Goal: Information Seeking & Learning: Find specific fact

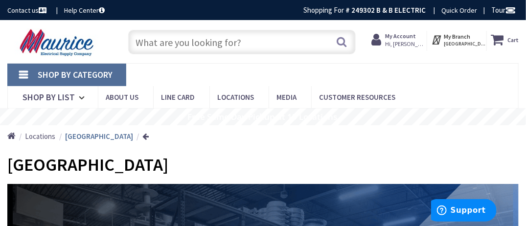
click at [210, 46] on input "text" at bounding box center [242, 42] width 228 height 24
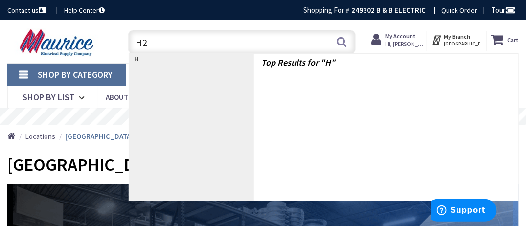
type input "H23"
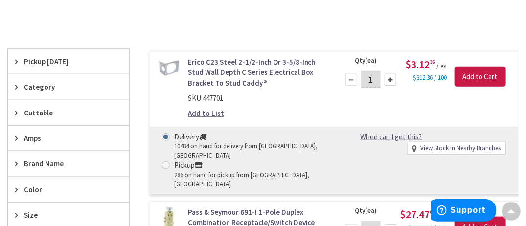
scroll to position [246, 0]
click at [436, 145] on link "View Stock in Nearby Branches" at bounding box center [461, 148] width 80 height 9
select select "data-availability"
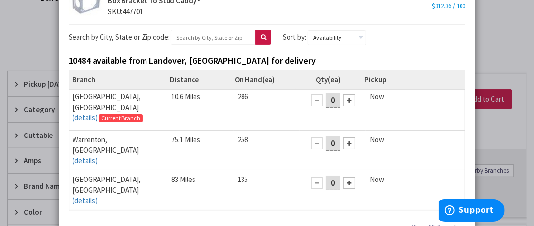
scroll to position [0, 0]
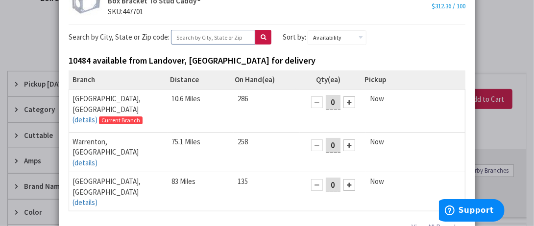
click at [215, 36] on input "text" at bounding box center [213, 37] width 84 height 15
type input "22901"
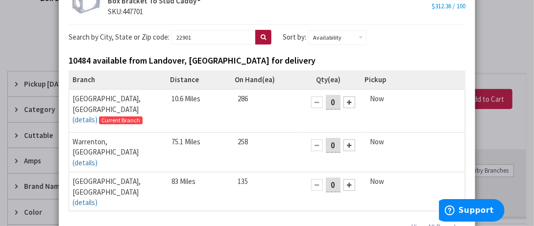
click at [261, 38] on icon at bounding box center [263, 37] width 5 height 6
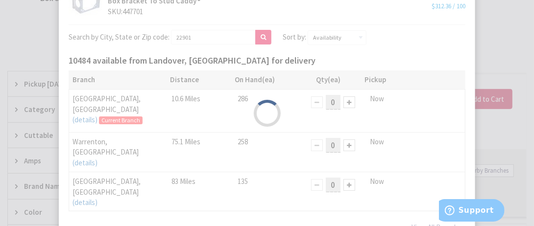
select select "data-availability"
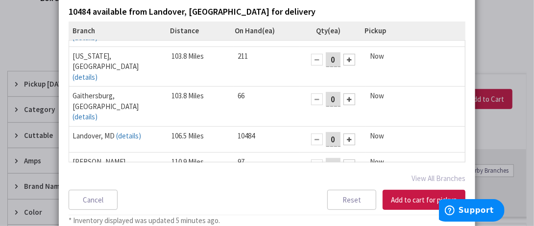
scroll to position [270, 0]
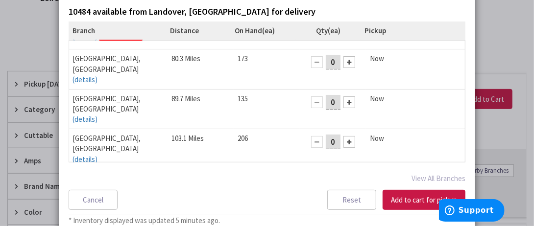
scroll to position [0, 0]
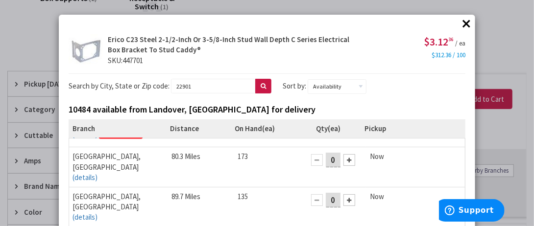
click at [461, 20] on button "×" at bounding box center [466, 23] width 15 height 15
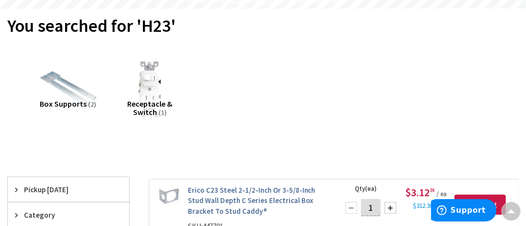
scroll to position [99, 0]
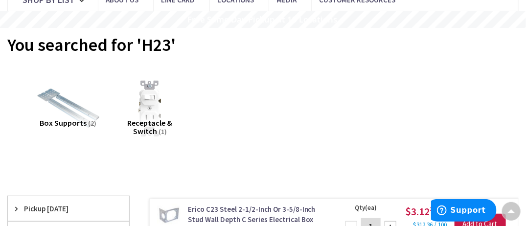
click at [75, 107] on img at bounding box center [68, 109] width 66 height 66
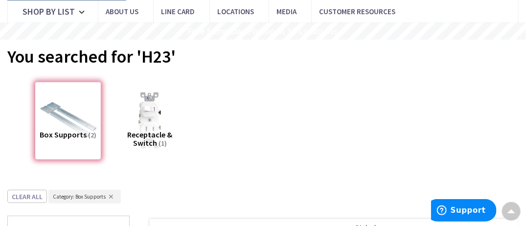
scroll to position [31, 0]
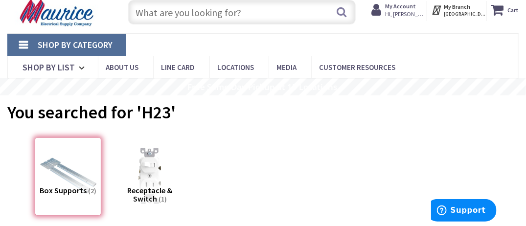
click at [78, 178] on div "Box Supports (2)" at bounding box center [68, 177] width 67 height 78
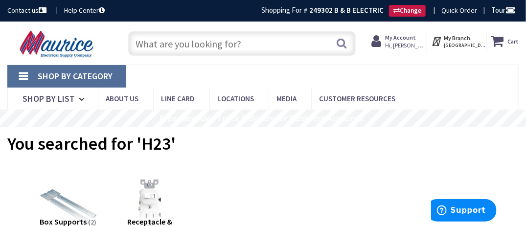
scroll to position [0, 0]
